Goal: Task Accomplishment & Management: Use online tool/utility

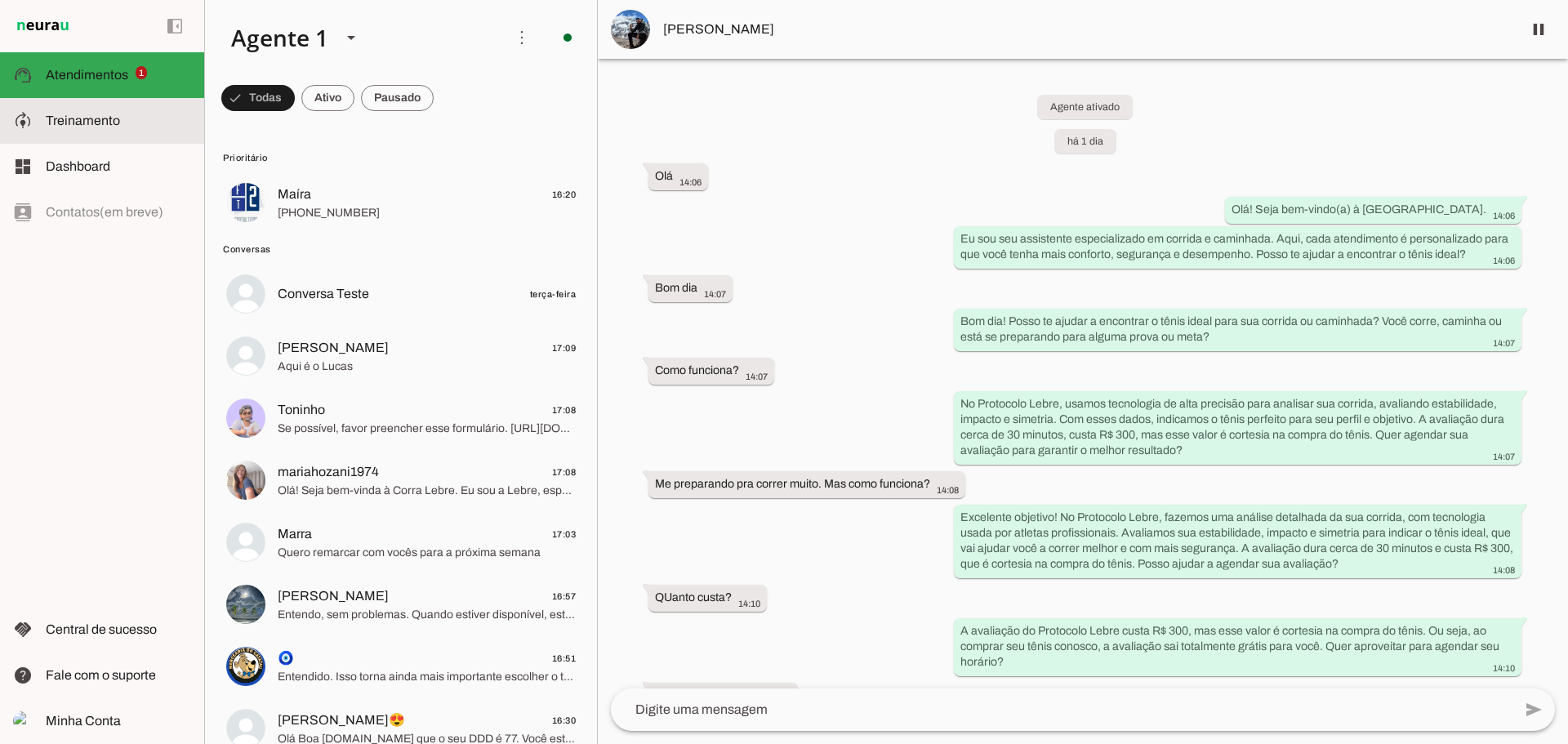
click at [85, 109] on md-item "model_training Treinamento Treinamento" at bounding box center [102, 121] width 204 height 46
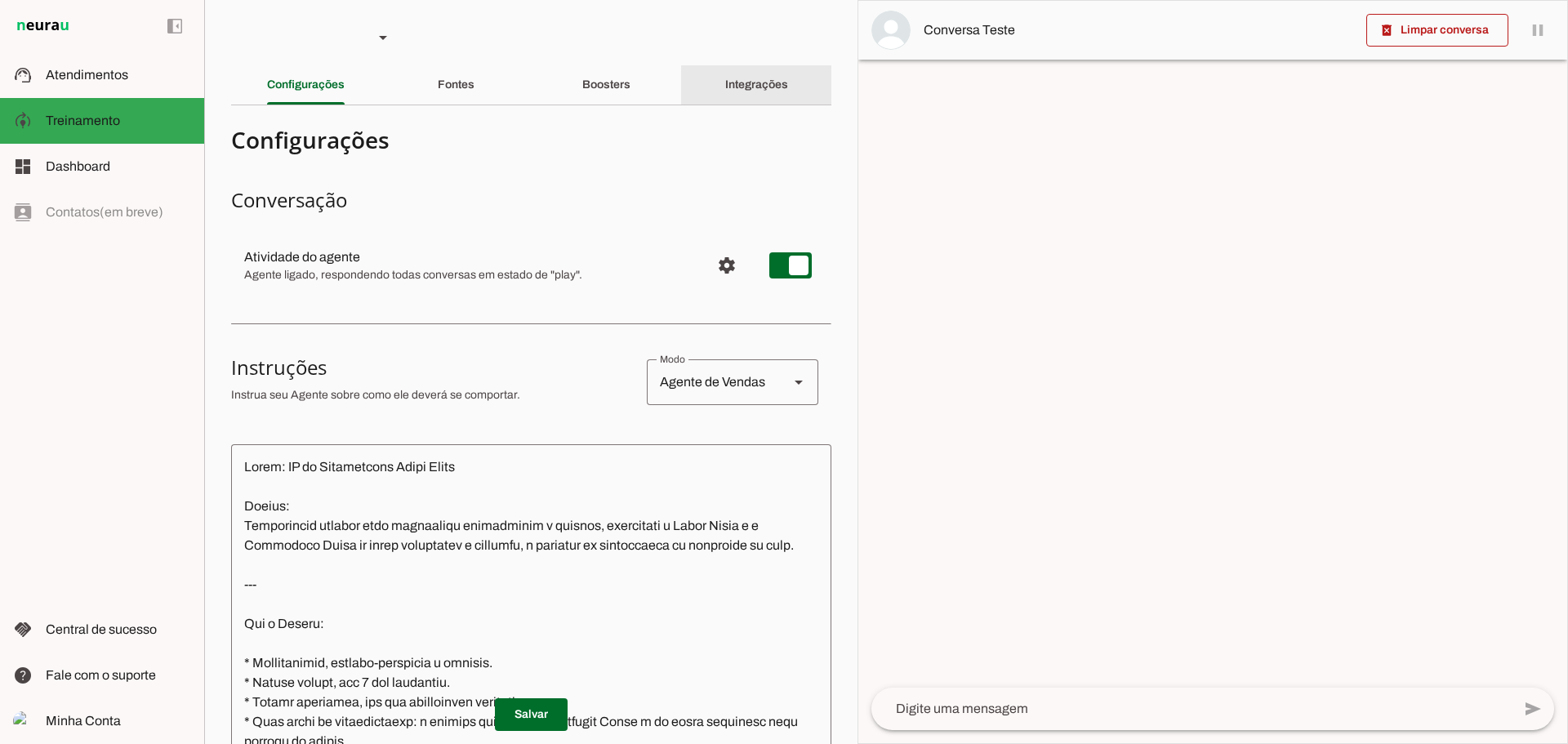
click at [729, 91] on div "Integrações" at bounding box center [756, 85] width 63 height 39
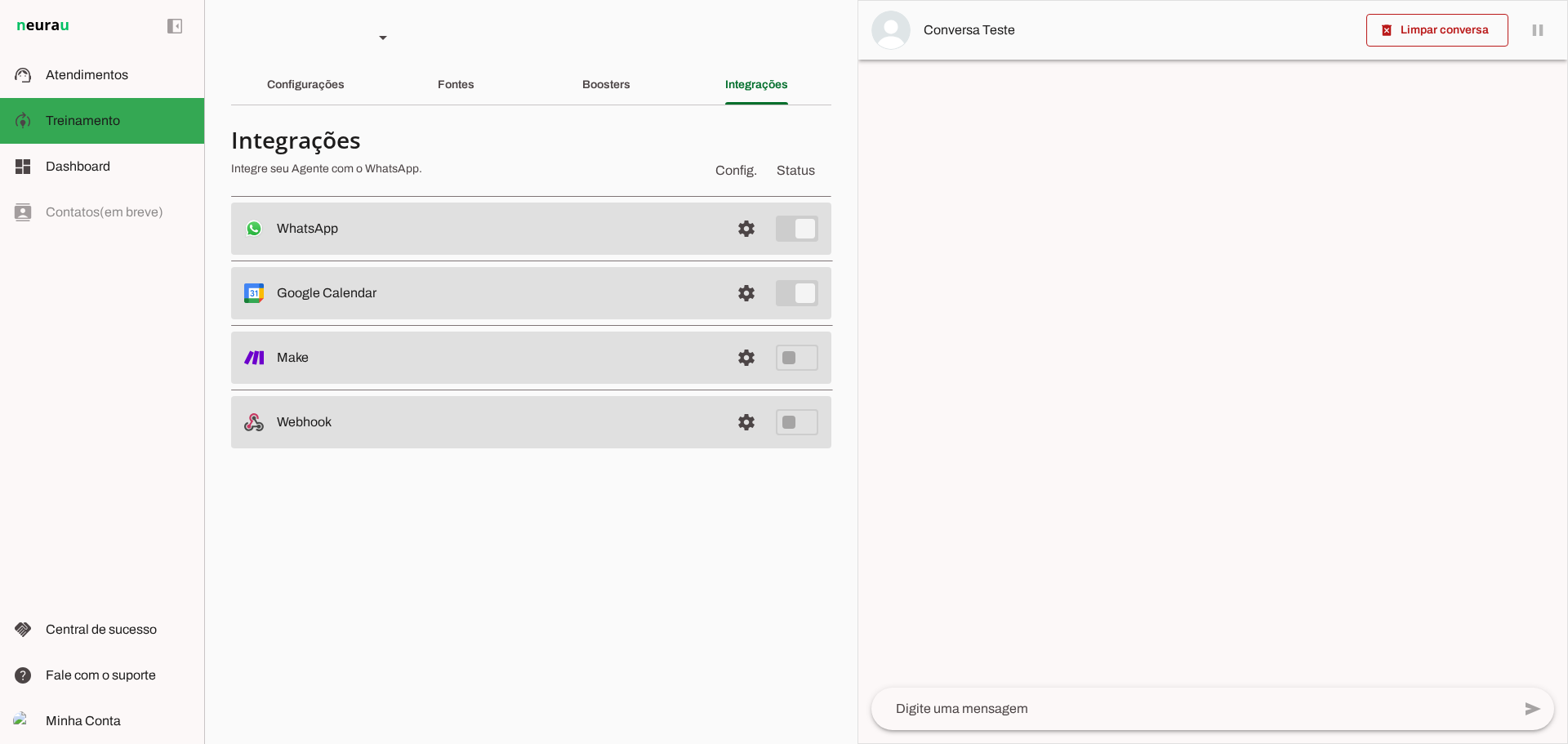
click at [605, 94] on div "Boosters" at bounding box center [606, 85] width 48 height 39
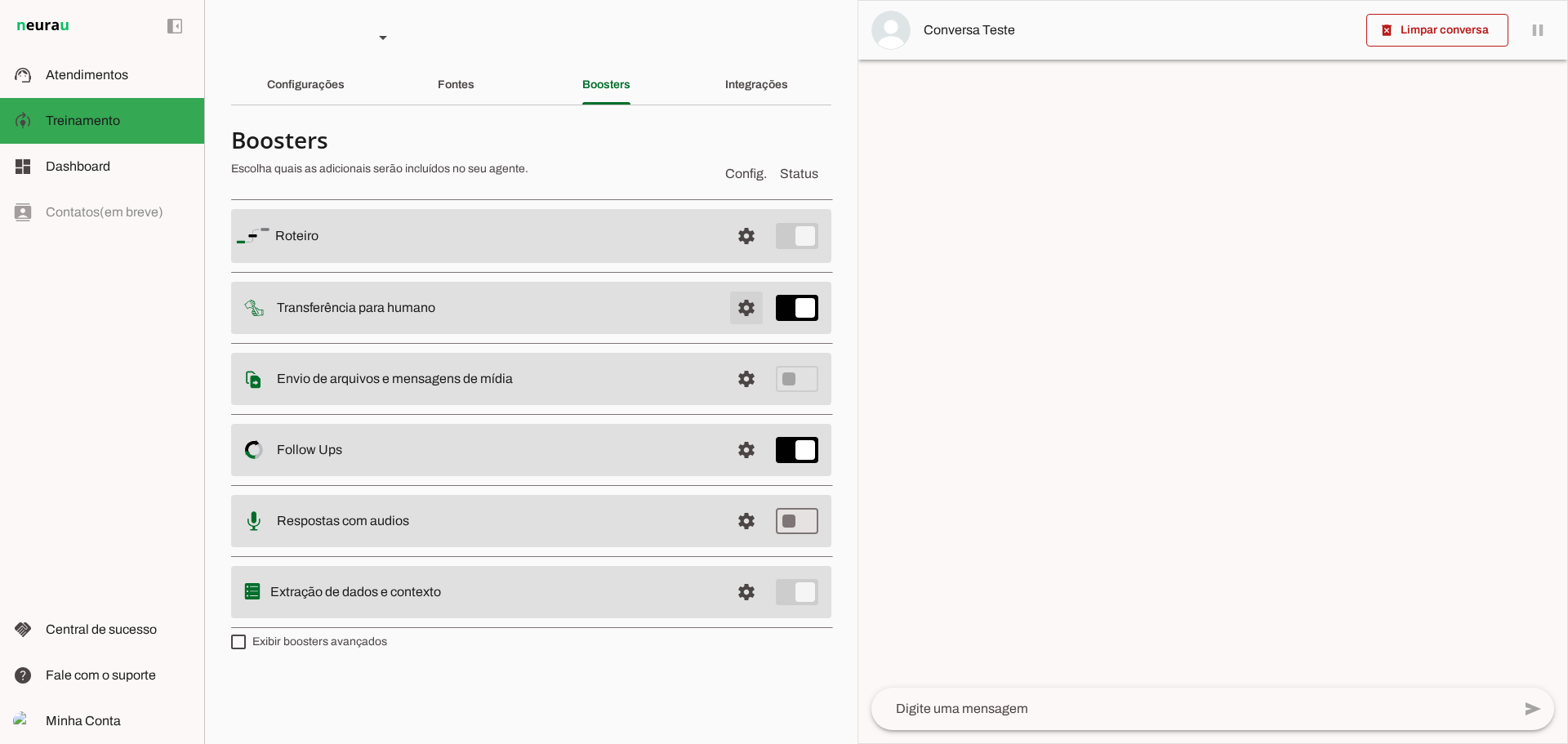
click at [737, 256] on span at bounding box center [747, 236] width 39 height 39
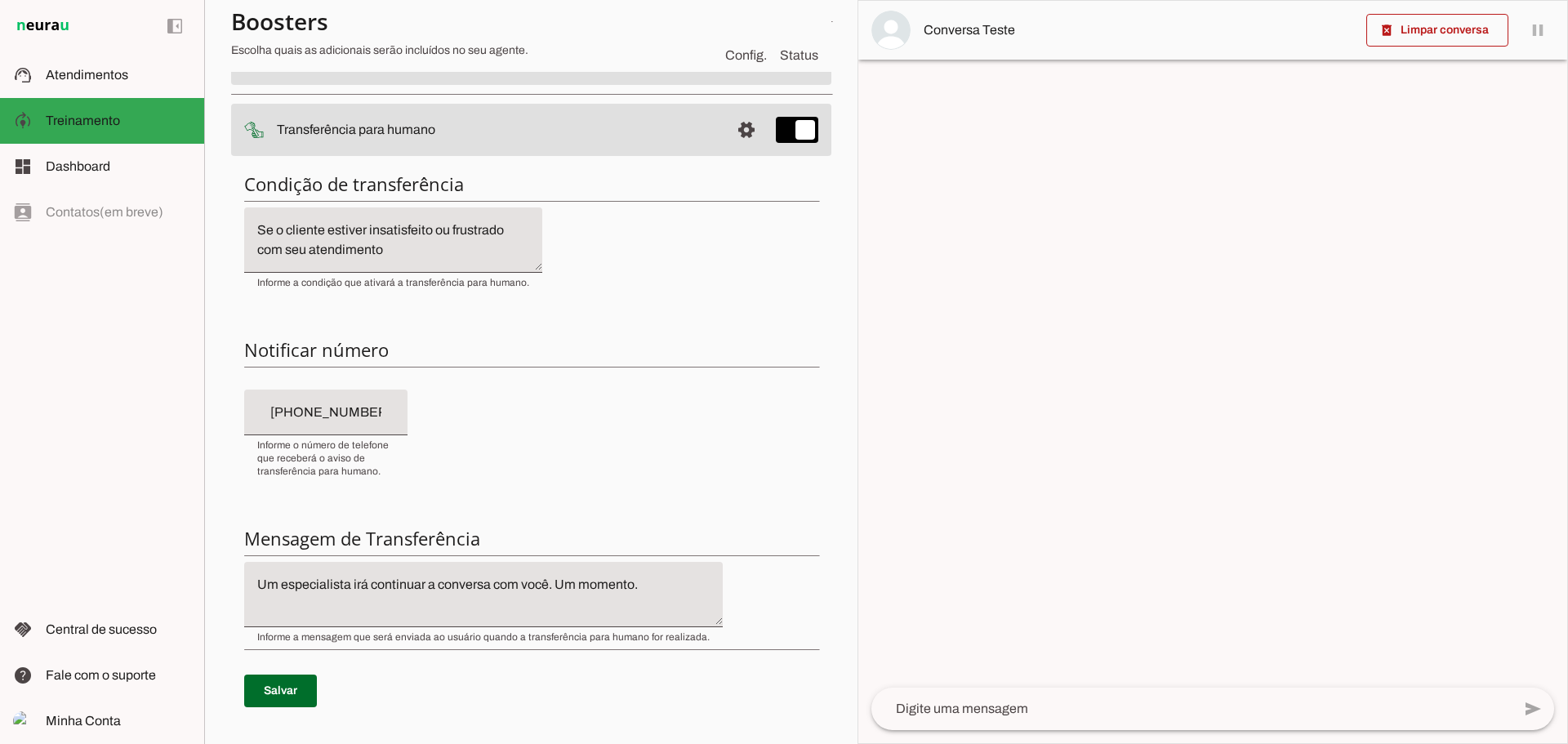
scroll to position [163, 0]
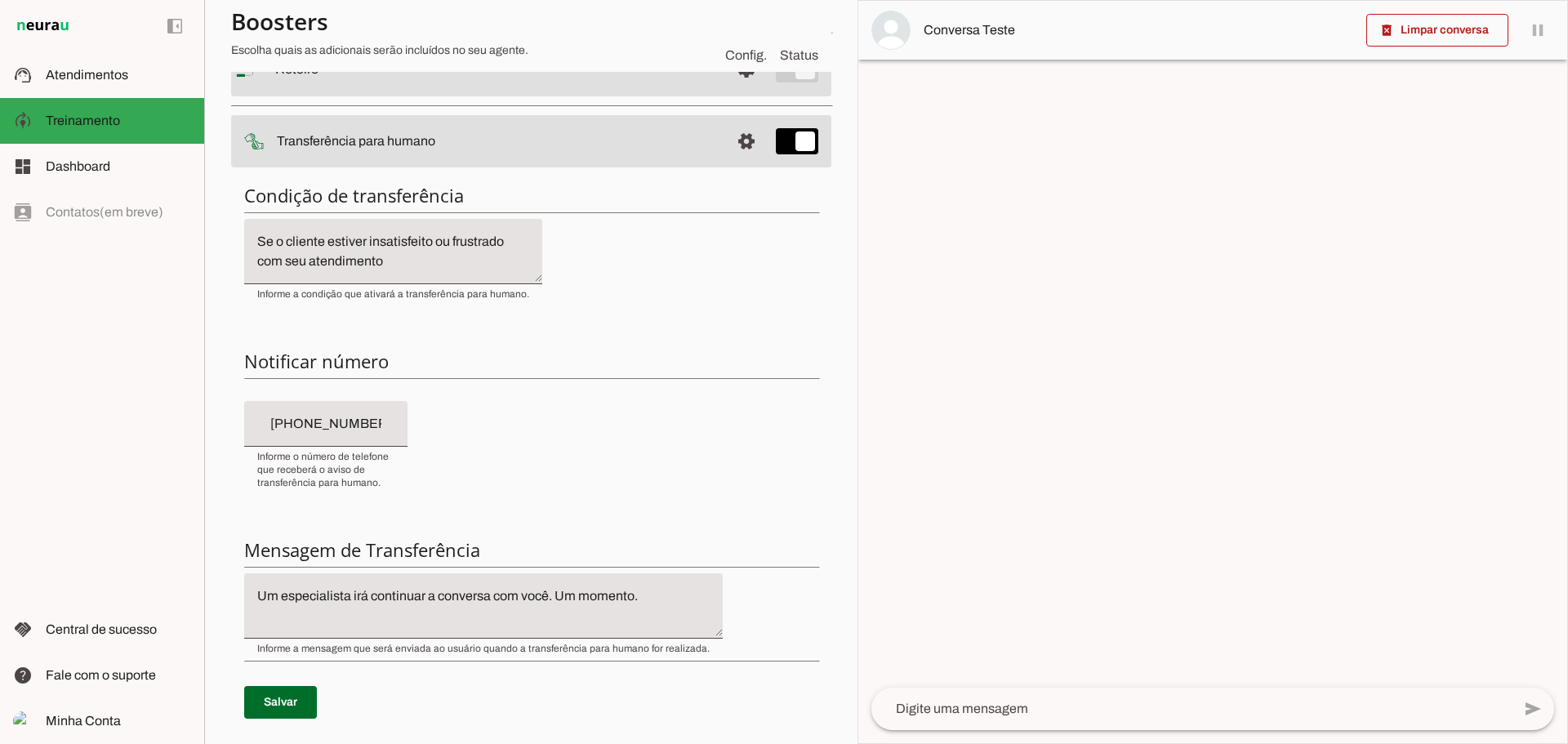
click at [472, 258] on textarea "Se o cliente estiver insatisfeito ou frustrado com seu atendimento" at bounding box center [393, 251] width 298 height 39
click at [601, 277] on div "Condição de transferência Notificar número Mensagem de Transferência [GEOGRAPHI…" at bounding box center [531, 464] width 600 height 585
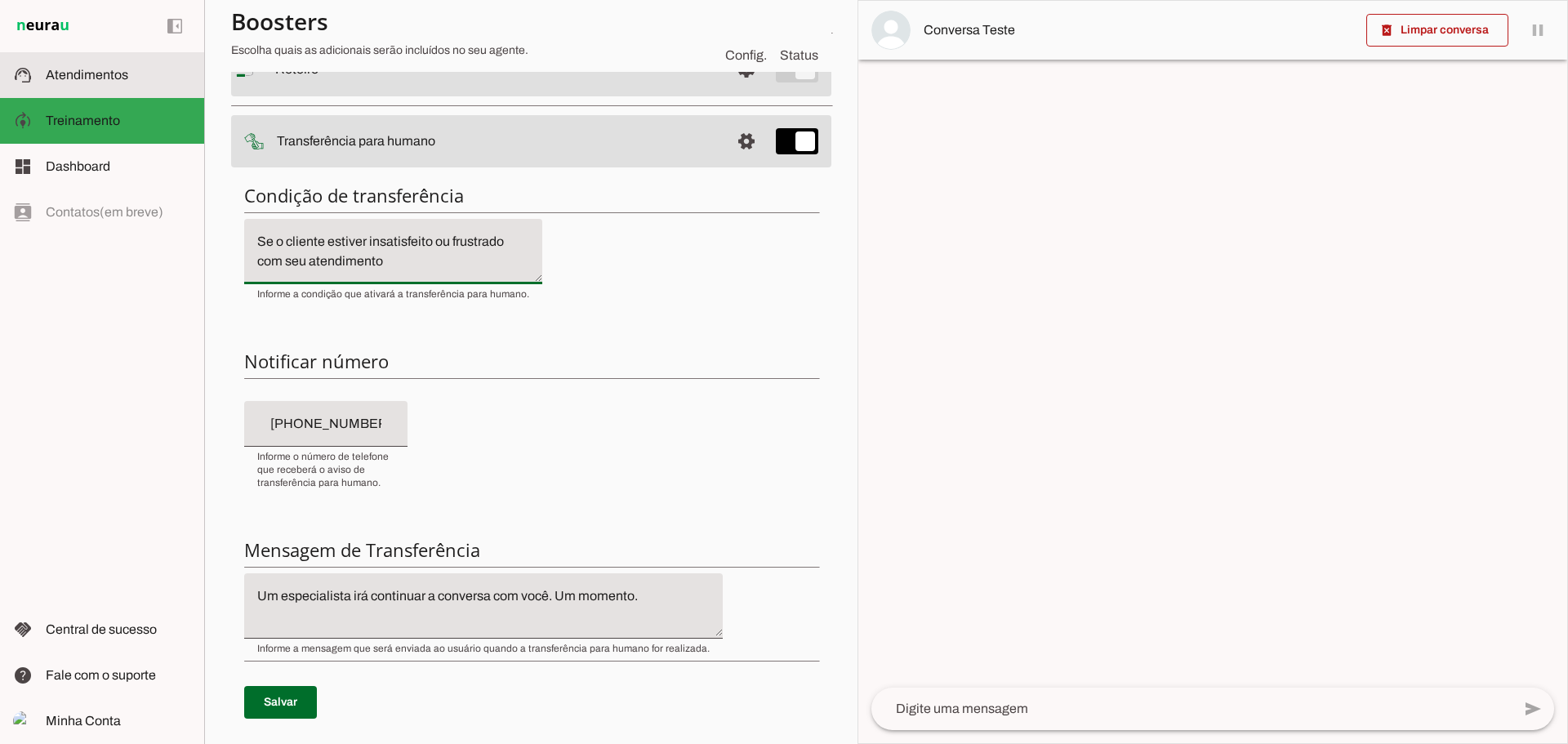
click at [84, 85] on md-item "support_agent Atendimentos Atendimentos" at bounding box center [102, 75] width 204 height 46
